Goal: Task Accomplishment & Management: Complete application form

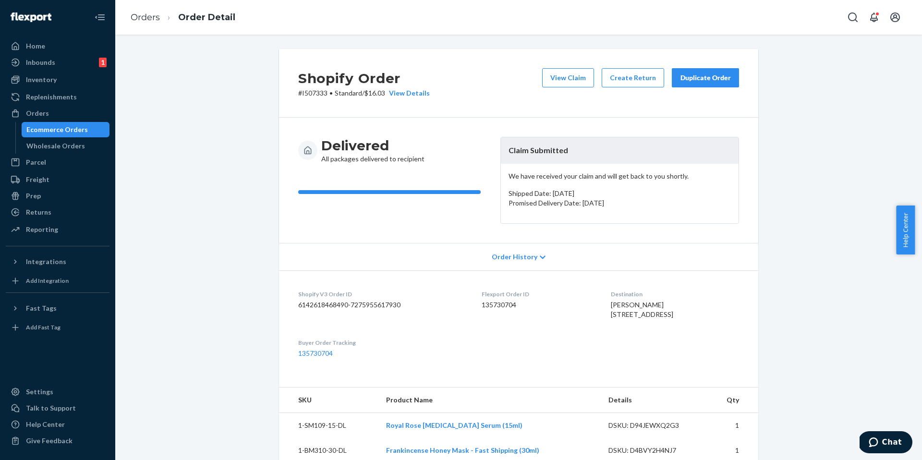
click at [81, 126] on div "Ecommerce Orders" at bounding box center [56, 130] width 61 height 10
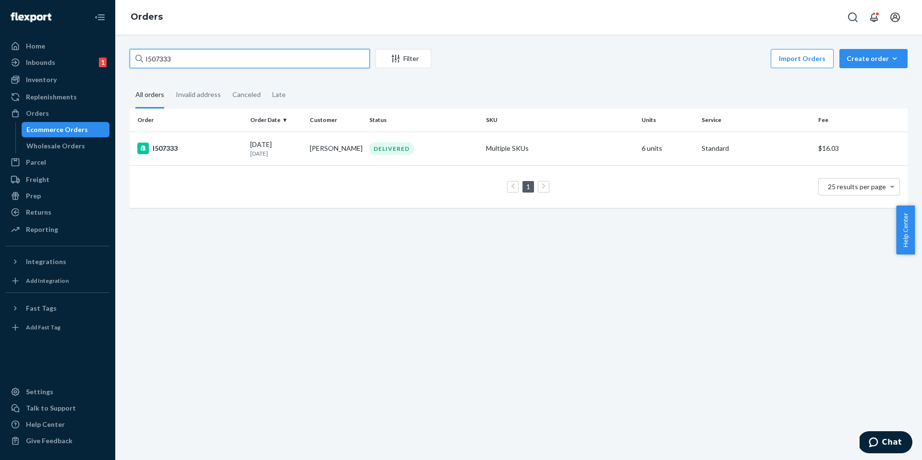
click at [198, 62] on input "I507333" at bounding box center [250, 58] width 240 height 19
paste input "974"
type input "I507974"
click at [168, 154] on td "I507974" at bounding box center [188, 149] width 117 height 34
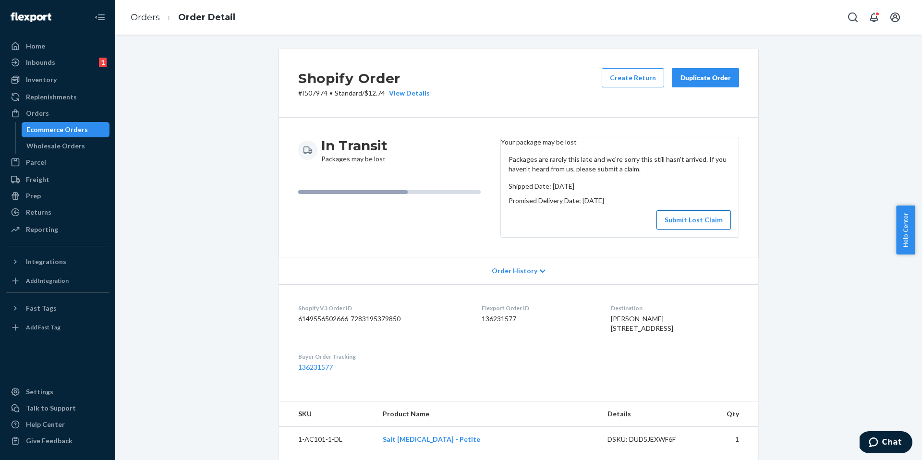
click at [714, 230] on button "Submit Lost Claim" at bounding box center [693, 219] width 74 height 19
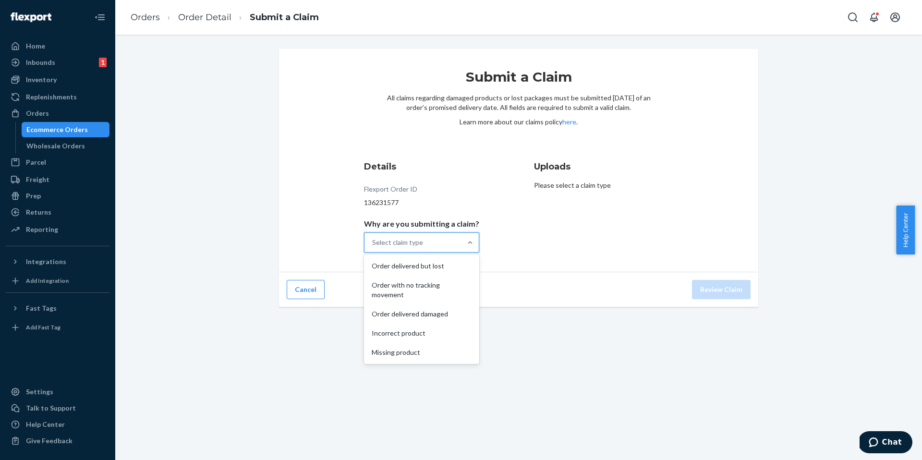
click at [395, 246] on div "Select claim type" at bounding box center [397, 243] width 51 height 10
click at [373, 246] on input "Why are you submitting a claim? option Order delivered but lost focused, 1 of 5…" at bounding box center [372, 243] width 1 height 10
click at [406, 282] on div "Order with no tracking movement" at bounding box center [421, 290] width 111 height 29
click at [373, 247] on input "Why are you submitting a claim? option Order with no tracking movement focused,…" at bounding box center [372, 243] width 1 height 10
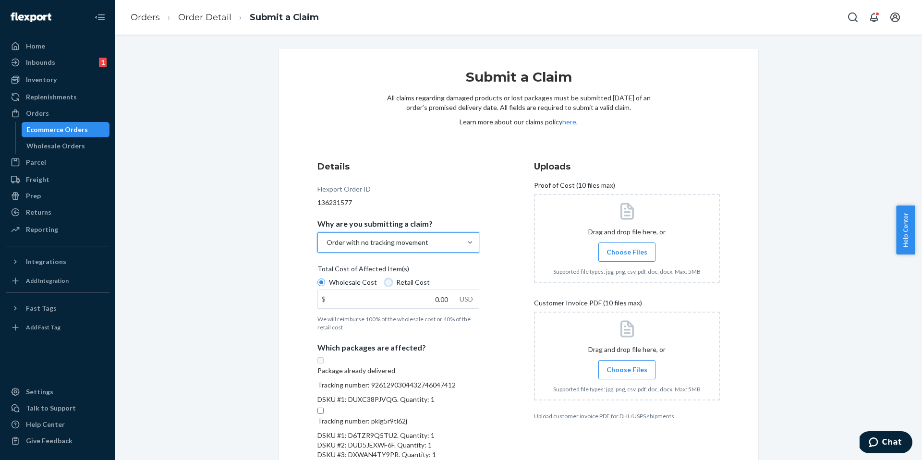
click at [385, 281] on input "Retail Cost" at bounding box center [389, 283] width 8 height 8
radio input "true"
radio input "false"
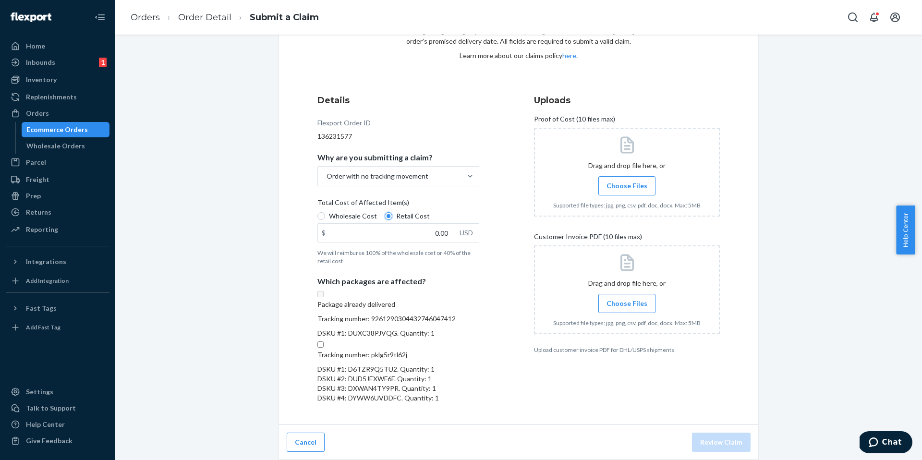
scroll to position [90, 0]
click at [324, 348] on input "Tracking number: pklg5r9tl62j DSKU #1: D6TZR9Q5TU2. Quantity: 1 DSKU #2: DUD5JE…" at bounding box center [320, 344] width 6 height 6
checkbox input "true"
click at [440, 224] on input "0.00" at bounding box center [386, 233] width 136 height 18
type input "151.00"
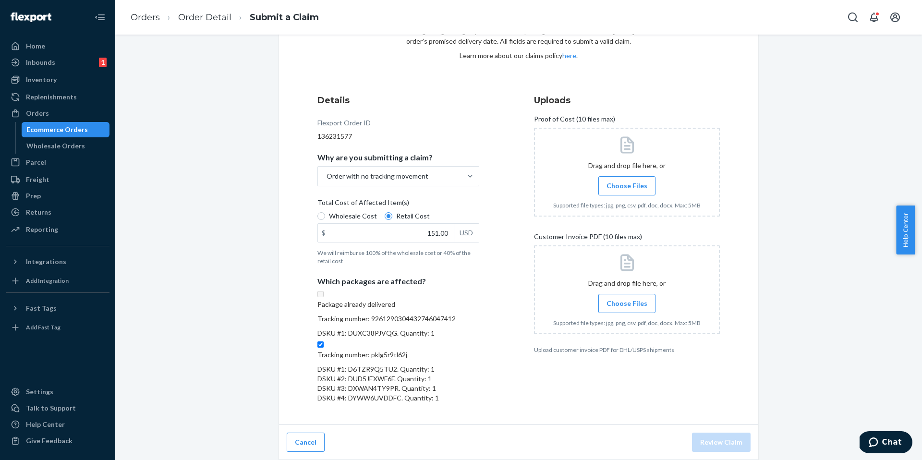
click at [636, 299] on span "Choose Files" at bounding box center [626, 304] width 41 height 10
click at [627, 298] on input "Choose Files" at bounding box center [627, 303] width 0 height 11
click at [633, 181] on span "Choose Files" at bounding box center [626, 186] width 41 height 10
click at [627, 181] on input "Choose Files" at bounding box center [627, 186] width 0 height 11
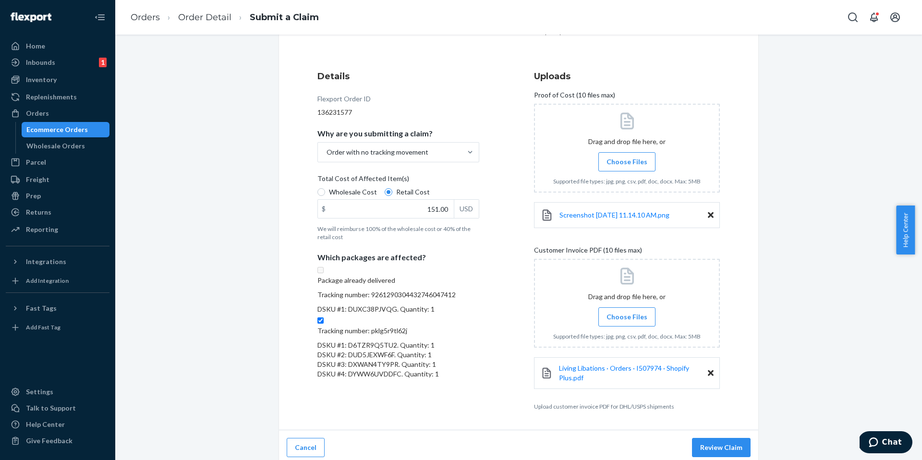
click at [629, 166] on label "Choose Files" at bounding box center [626, 161] width 57 height 19
click at [627, 166] on input "Choose Files" at bounding box center [627, 162] width 0 height 11
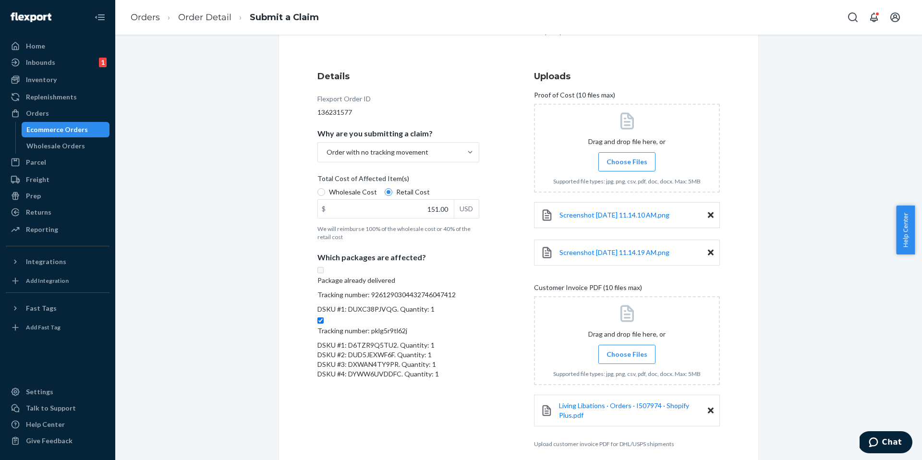
click at [633, 157] on span "Choose Files" at bounding box center [626, 162] width 41 height 10
click at [627, 157] on input "Choose Files" at bounding box center [627, 162] width 0 height 11
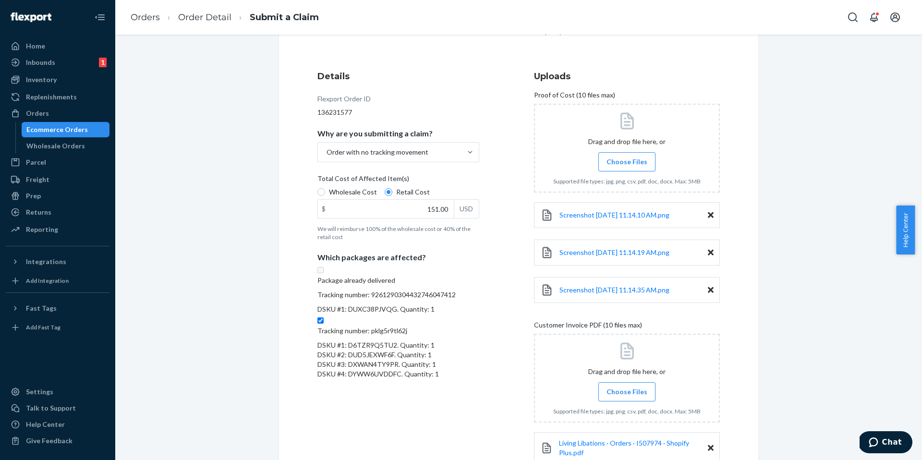
click at [613, 160] on span "Choose Files" at bounding box center [626, 162] width 41 height 10
click at [627, 160] on input "Choose Files" at bounding box center [627, 162] width 0 height 11
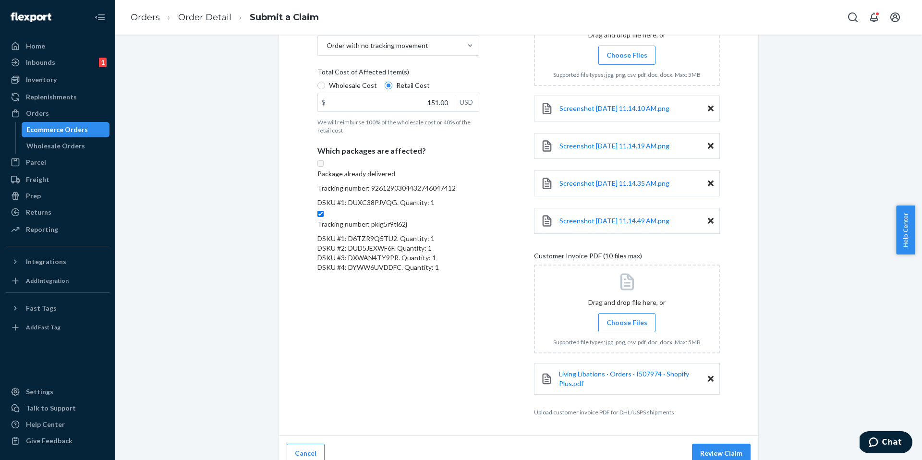
scroll to position [208, 0]
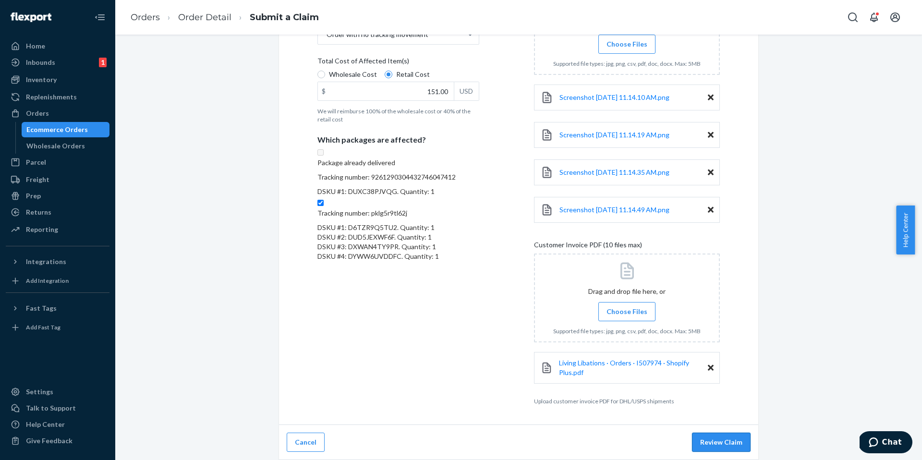
click at [704, 441] on button "Review Claim" at bounding box center [721, 442] width 59 height 19
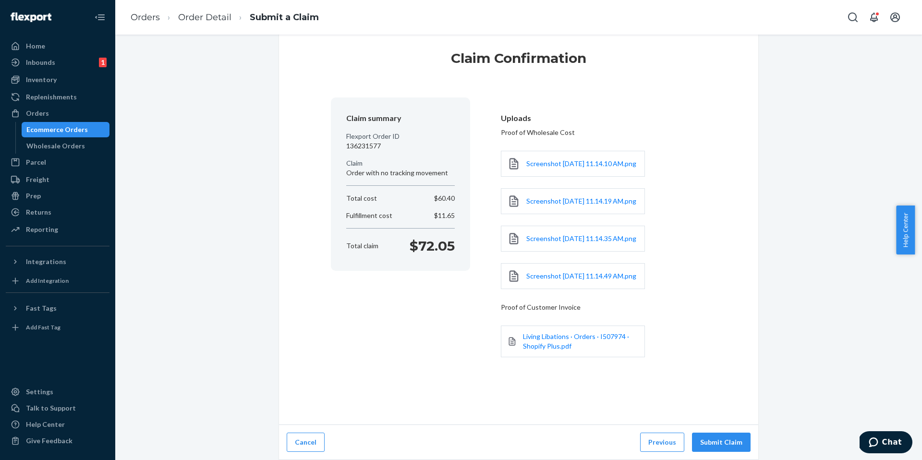
scroll to position [42, 0]
click at [704, 441] on button "Submit Claim" at bounding box center [721, 442] width 59 height 19
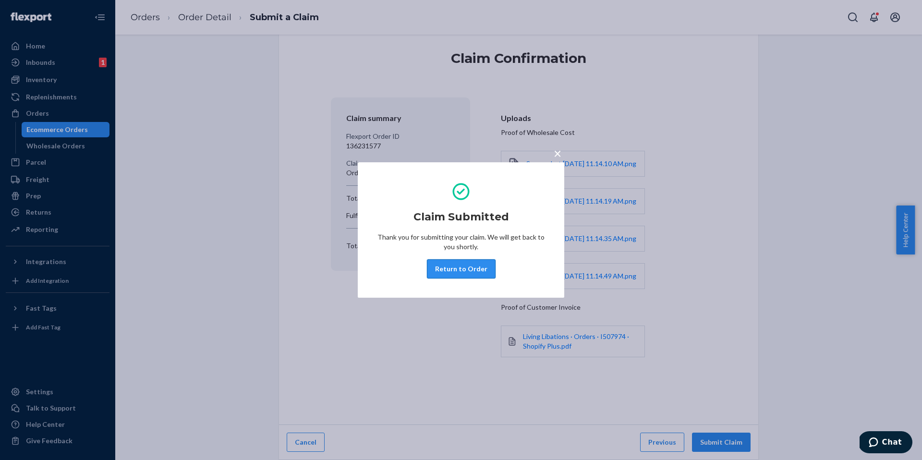
click at [472, 268] on button "Return to Order" at bounding box center [461, 268] width 69 height 19
